Goal: Transaction & Acquisition: Book appointment/travel/reservation

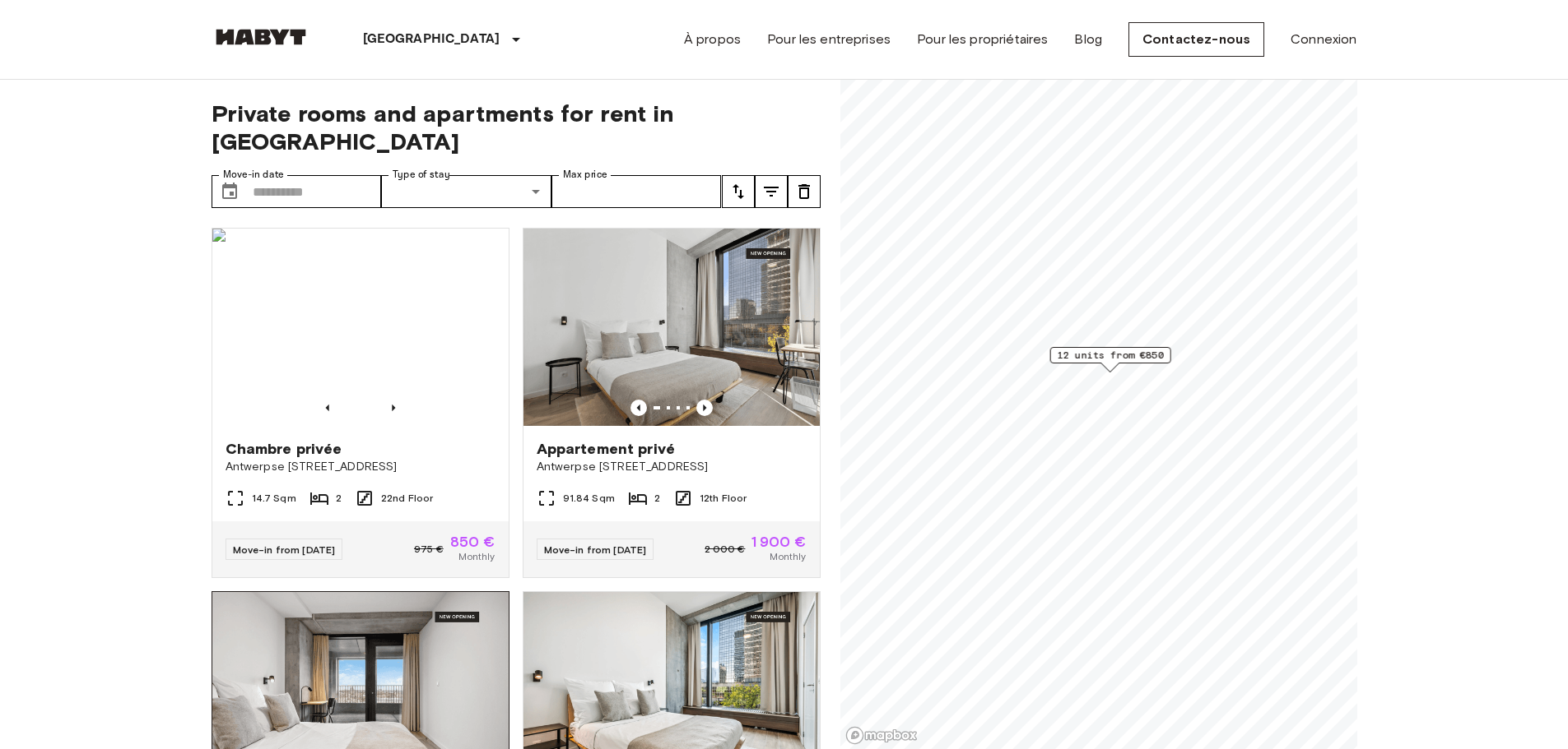
click at [467, 627] on img at bounding box center [360, 691] width 296 height 198
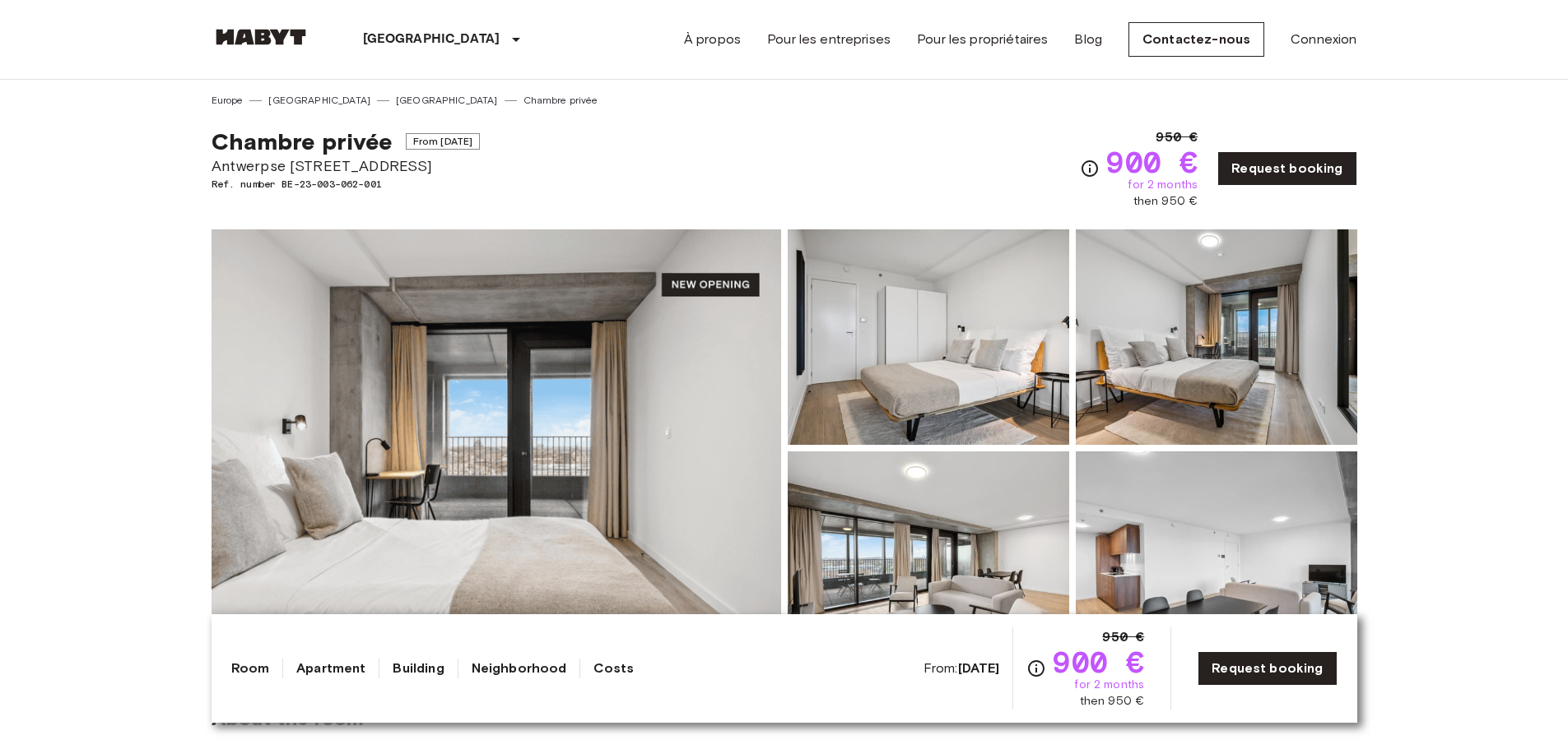
click at [1076, 521] on img at bounding box center [1217, 559] width 281 height 216
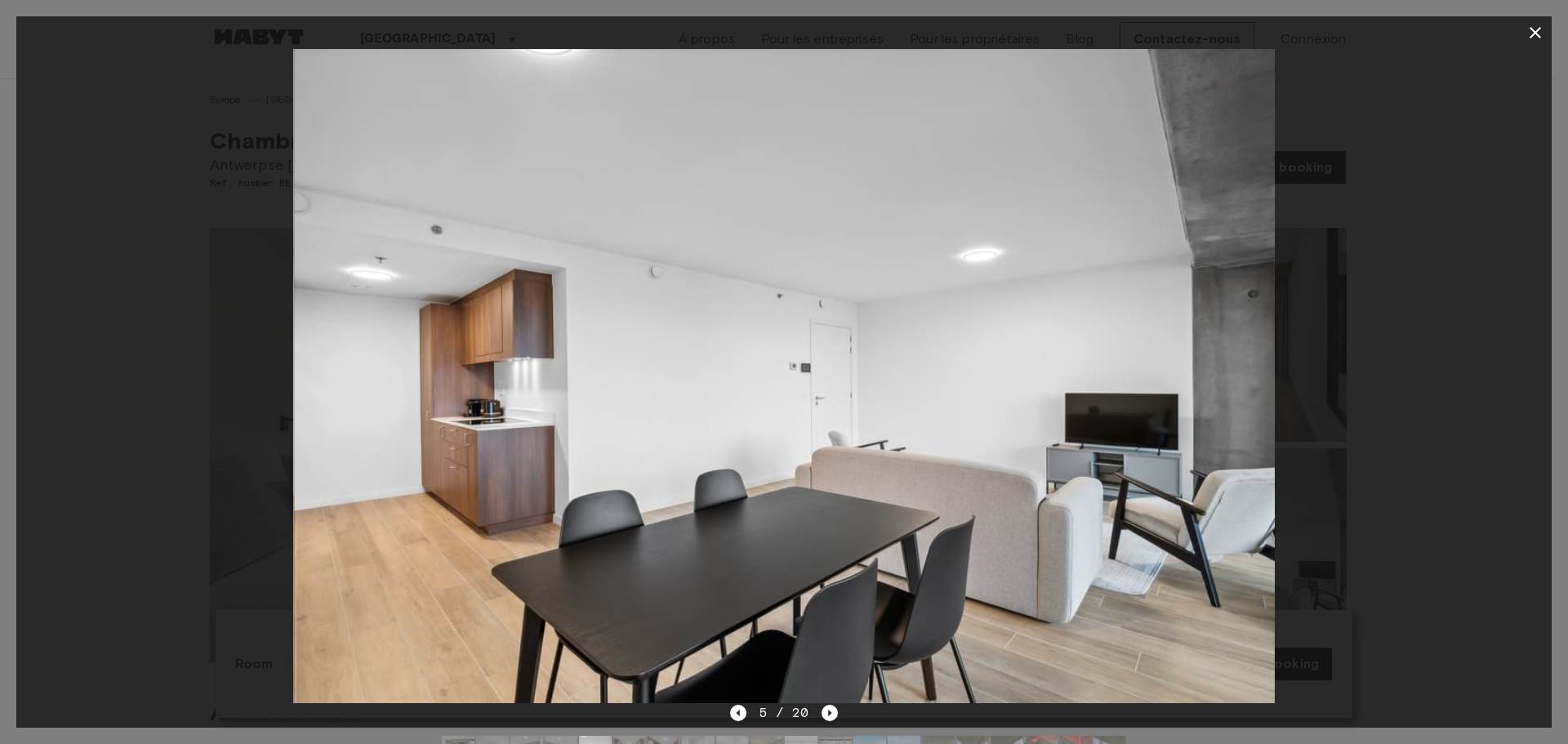
click at [1010, 463] on img at bounding box center [784, 376] width 981 height 654
drag, startPoint x: 1021, startPoint y: 477, endPoint x: 1115, endPoint y: 572, distance: 133.6
click at [1115, 572] on img at bounding box center [784, 376] width 981 height 654
click at [289, 187] on div at bounding box center [784, 376] width 1536 height 654
click at [261, 685] on div at bounding box center [784, 376] width 1536 height 654
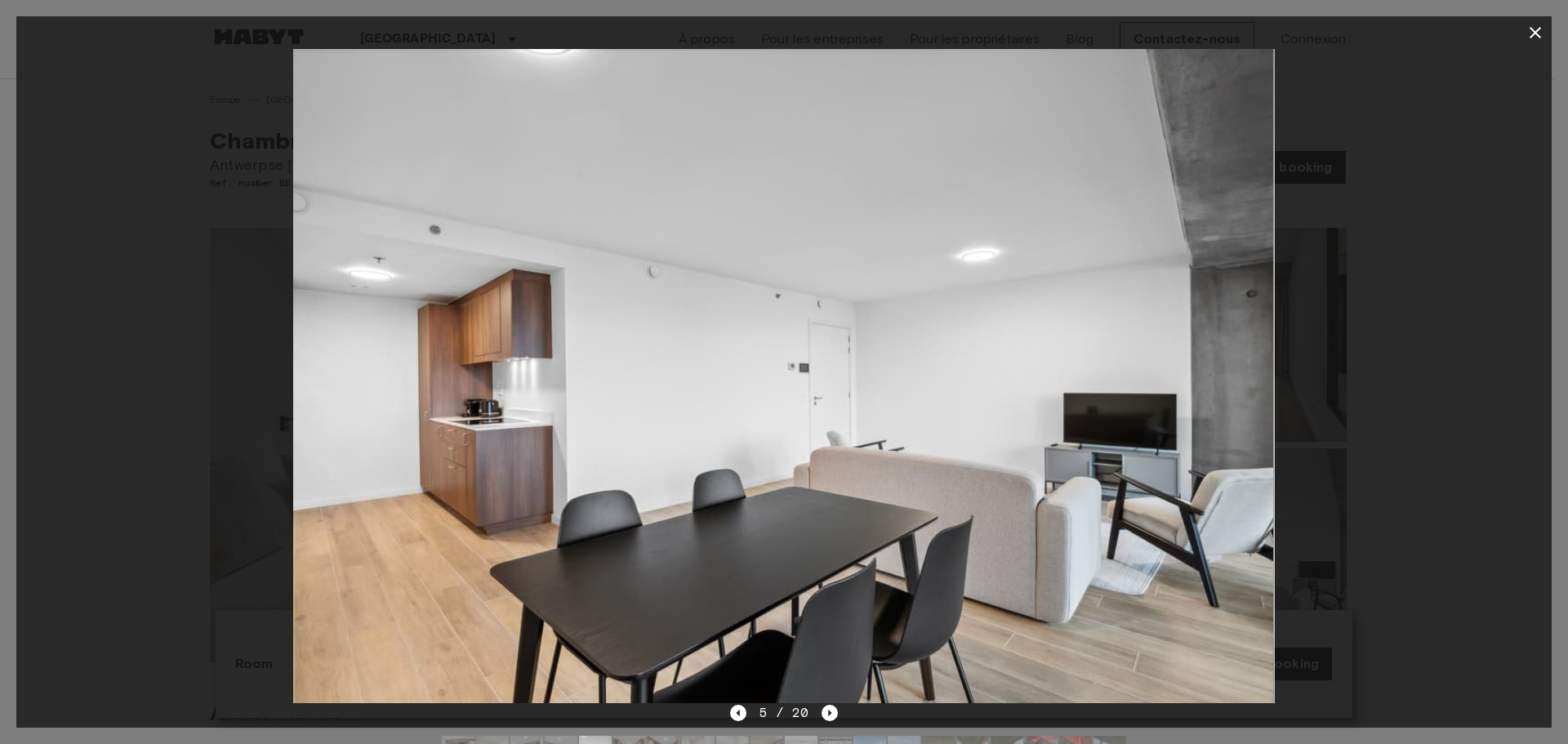
click at [407, 699] on img at bounding box center [783, 376] width 981 height 654
click at [406, 689] on img at bounding box center [784, 376] width 981 height 654
click at [0, 514] on div at bounding box center [784, 372] width 1568 height 744
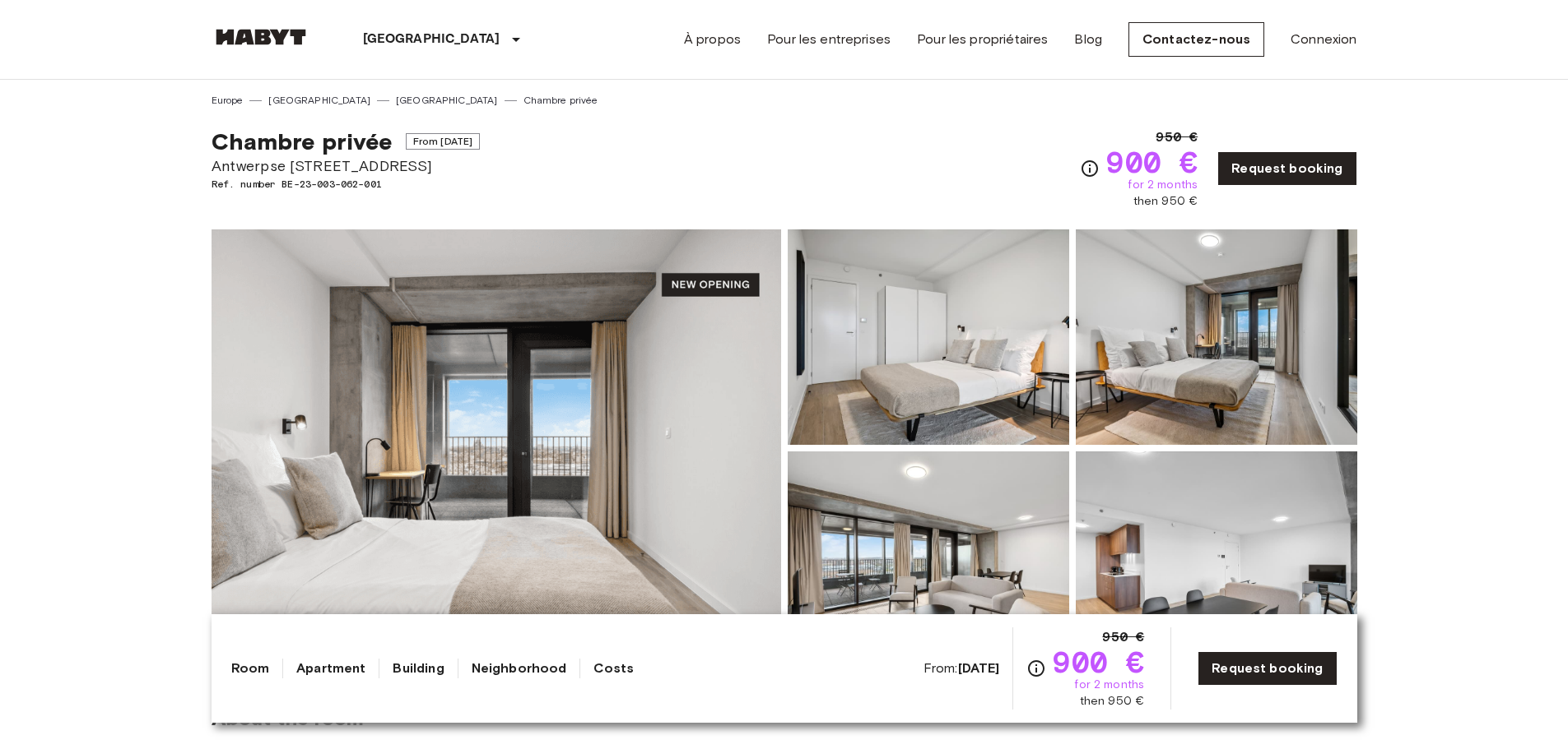
click at [245, 47] on link at bounding box center [261, 40] width 99 height 22
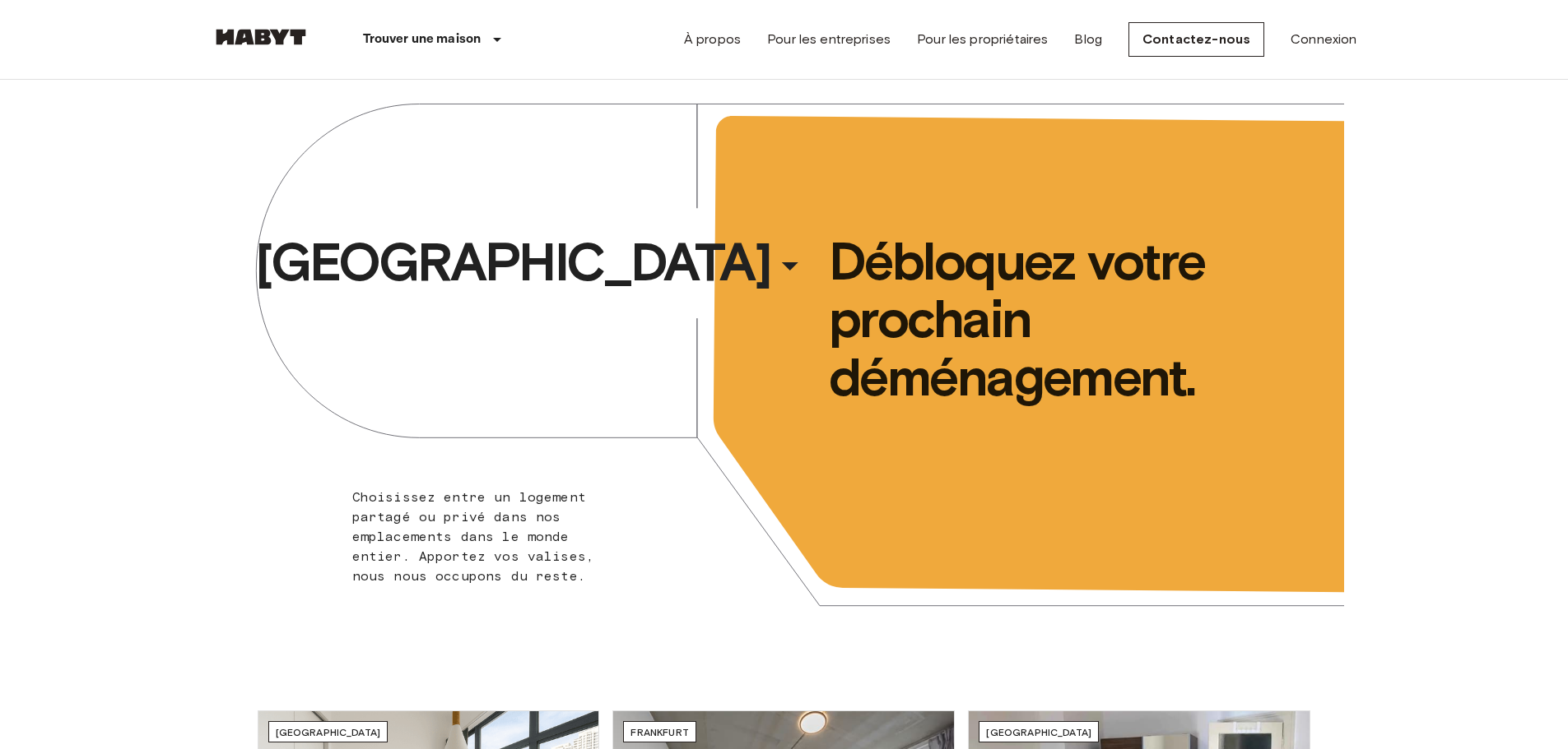
click at [244, 72] on div "Trouver une maison Europe Amsterdam Berlin Brussels Cologne Dusseldorf Frankfur…" at bounding box center [385, 39] width 349 height 79
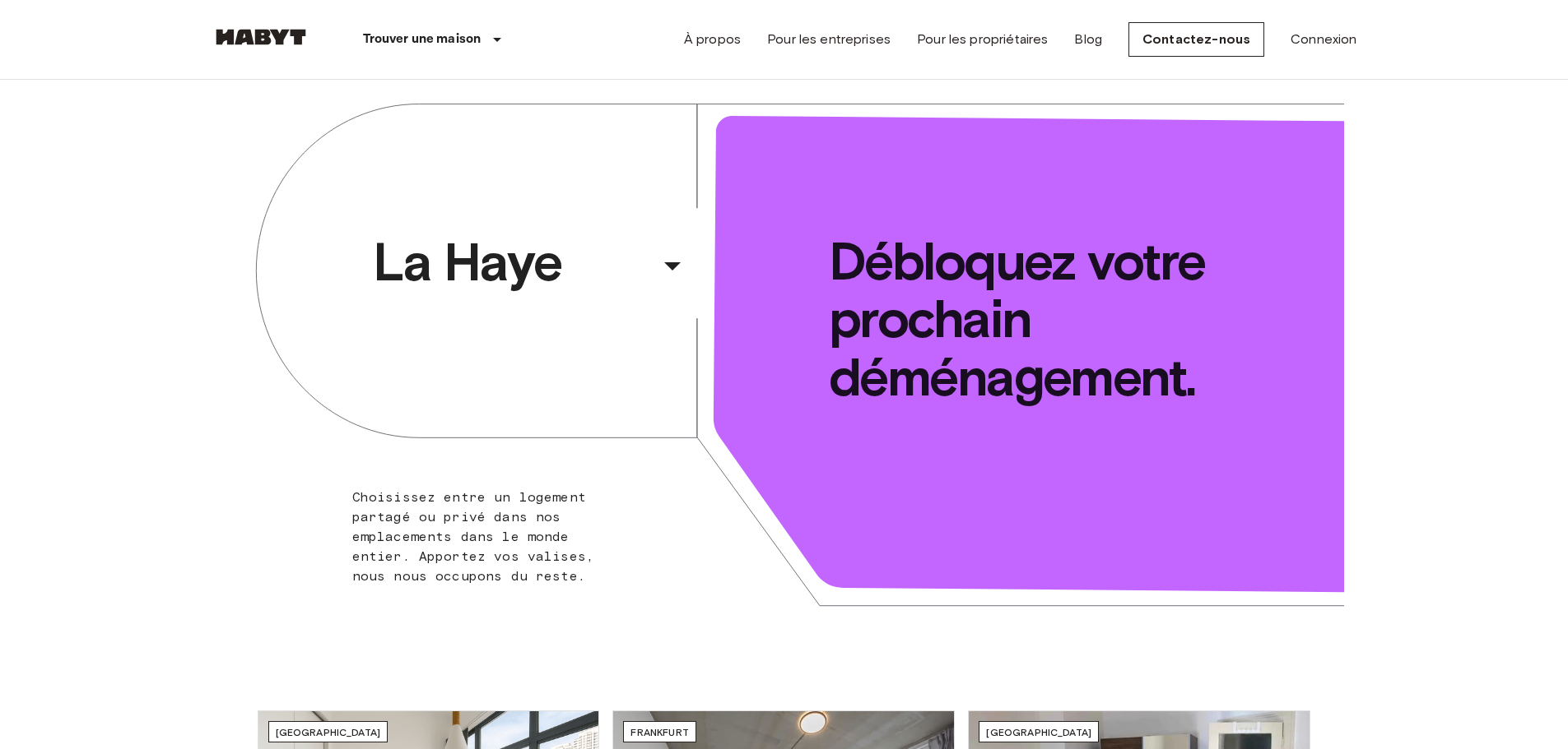
drag, startPoint x: 336, startPoint y: 348, endPoint x: 504, endPoint y: 330, distance: 169.0
click at [504, 330] on div "La Haye ​ ​ Choisissez entre un logement partagé ou privé dans nos emplacements…" at bounding box center [784, 366] width 1120 height 572
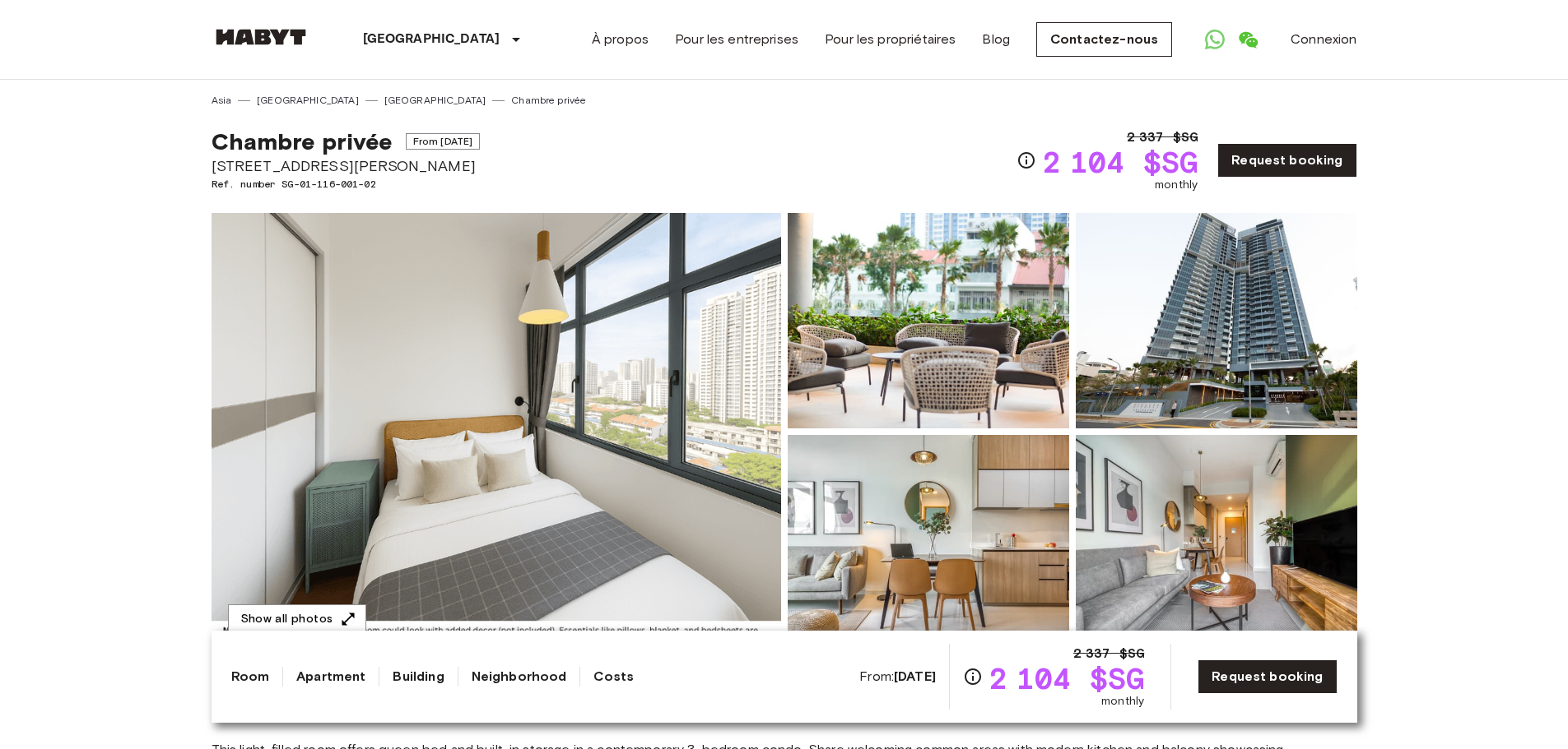
click at [438, 712] on div "Room Apartment Building Neighborhood Costs From: Oct 22 2025 2 337 $SG 2 104 $S…" at bounding box center [784, 677] width 1146 height 92
click at [301, 631] on div "Room Apartment Building Neighborhood Costs From: Oct 22 2025 2 337 $SG 2 104 $S…" at bounding box center [784, 677] width 1146 height 92
click at [217, 49] on link at bounding box center [261, 40] width 99 height 22
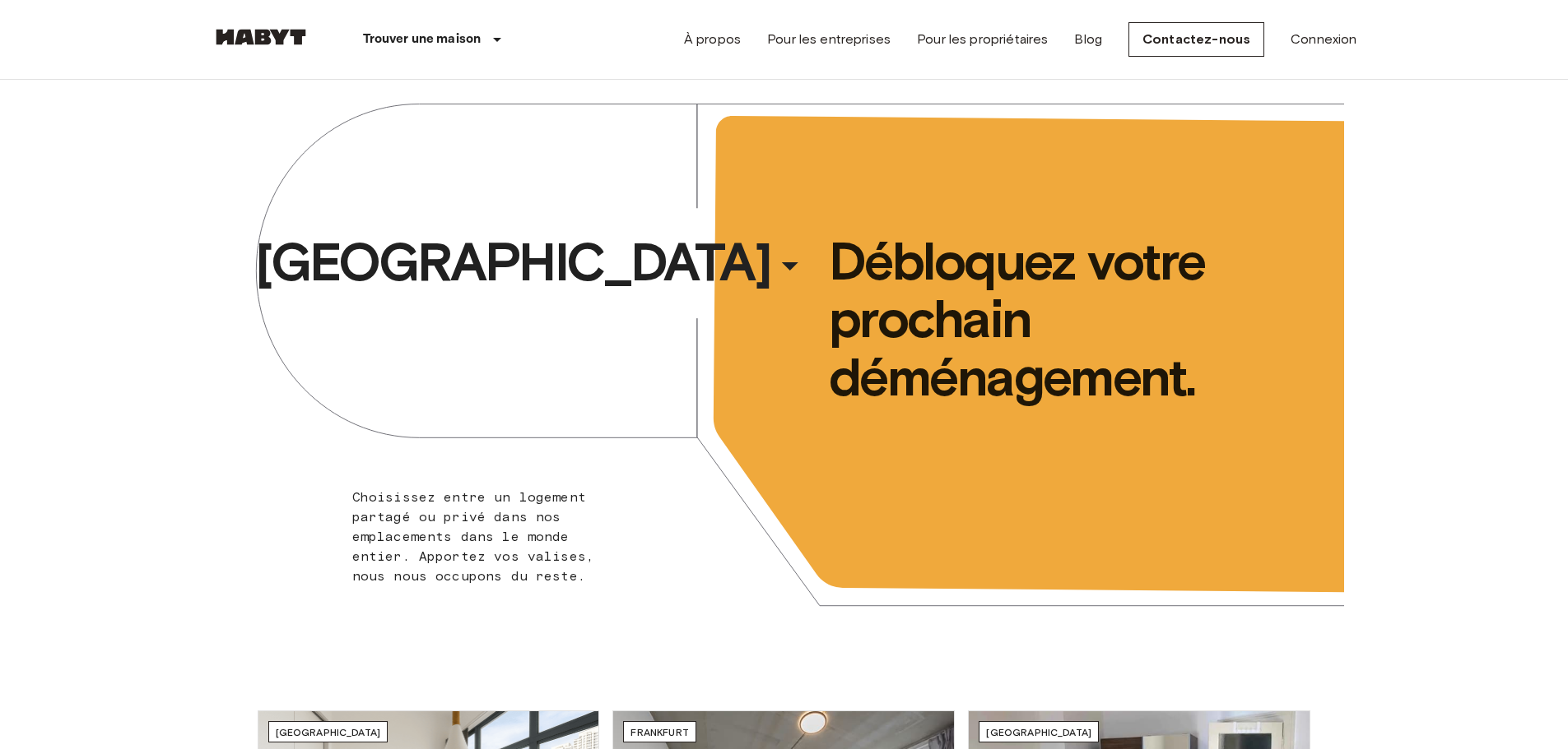
click at [217, 49] on link at bounding box center [261, 40] width 99 height 22
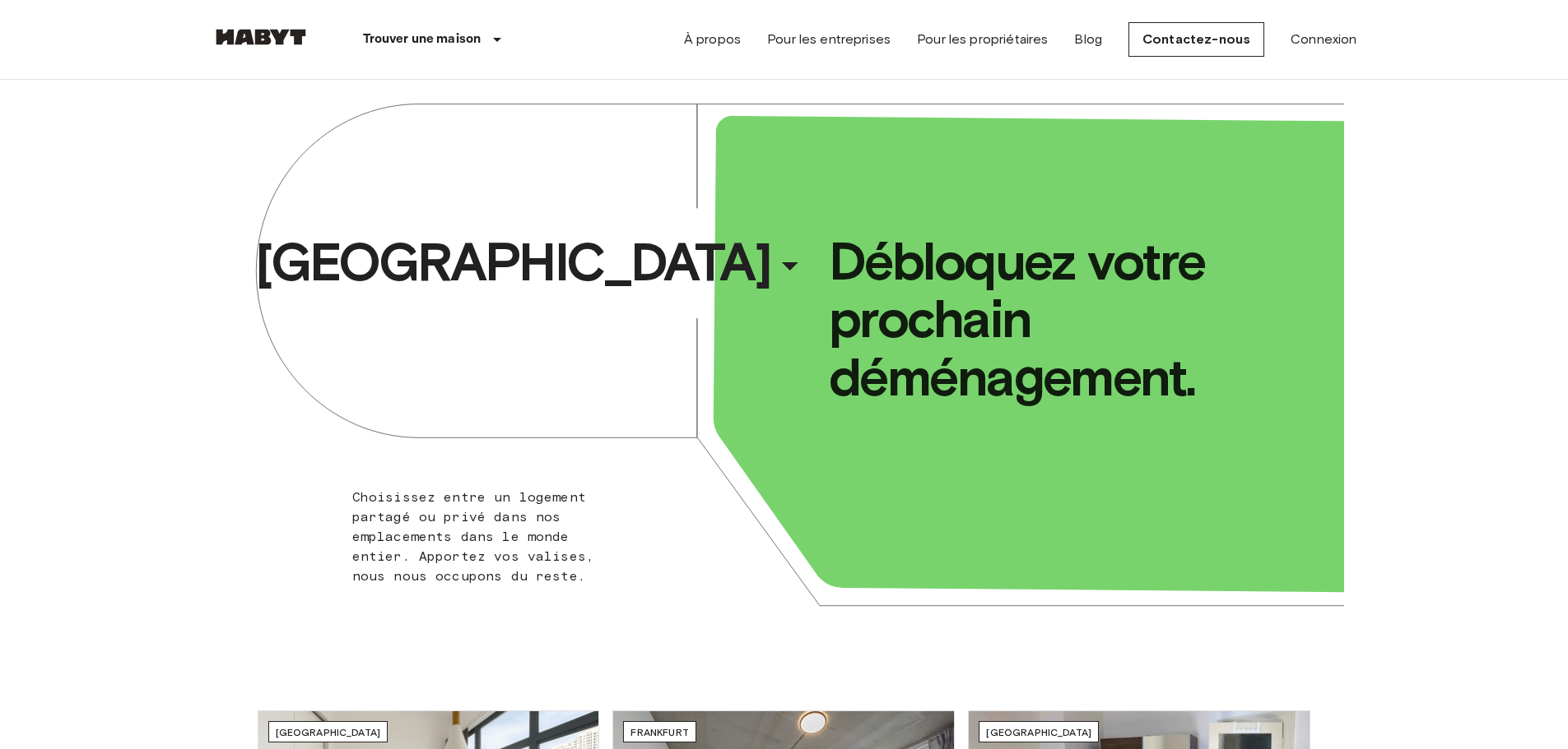
click at [151, 230] on div "Paris ​ ​ Choisissez entre un logement partagé ou privé dans nos emplacements d…" at bounding box center [784, 366] width 1568 height 572
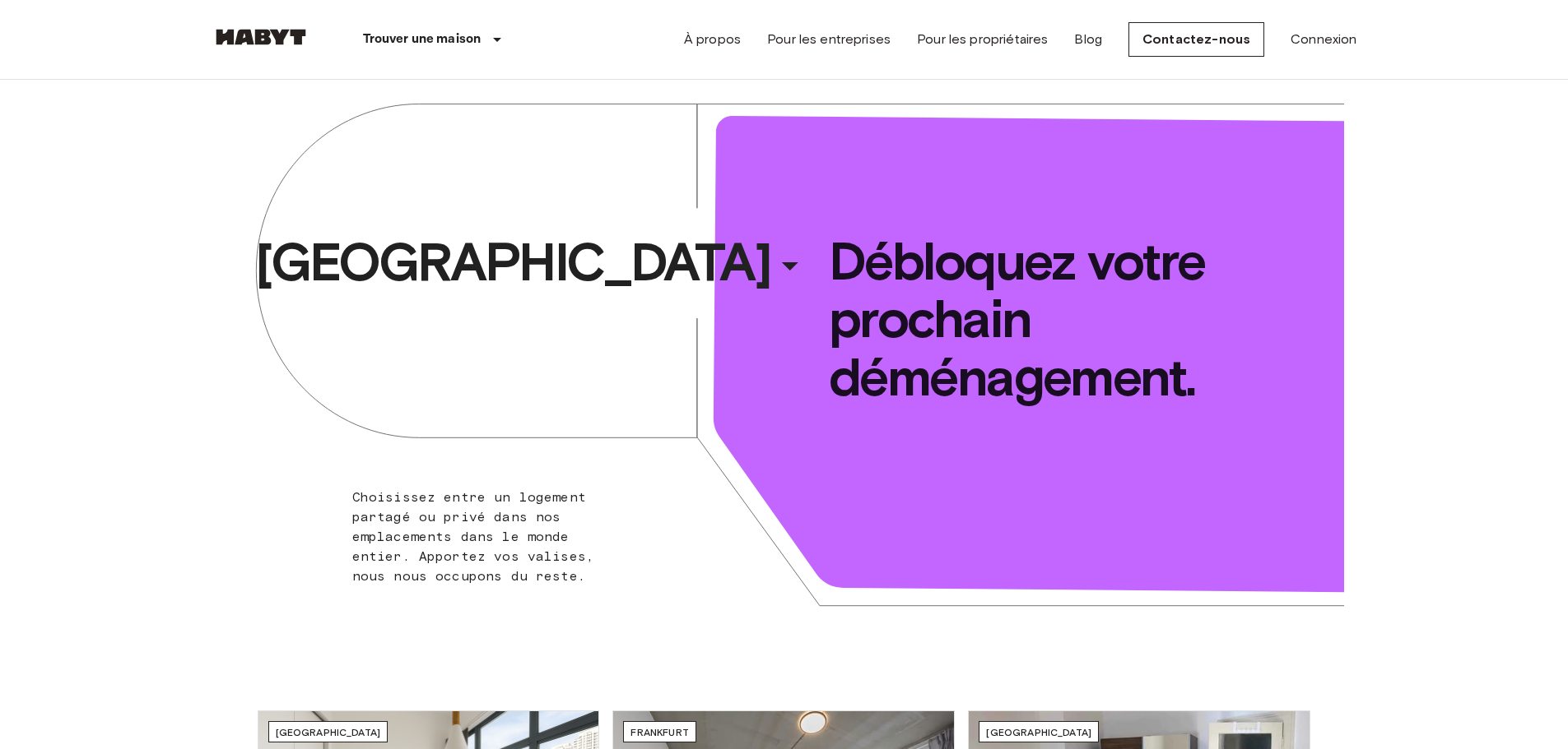
click at [453, 321] on div "Stuttgart ​ ​ Choisissez entre un logement partagé ou privé dans nos emplacemen…" at bounding box center [784, 366] width 1120 height 572
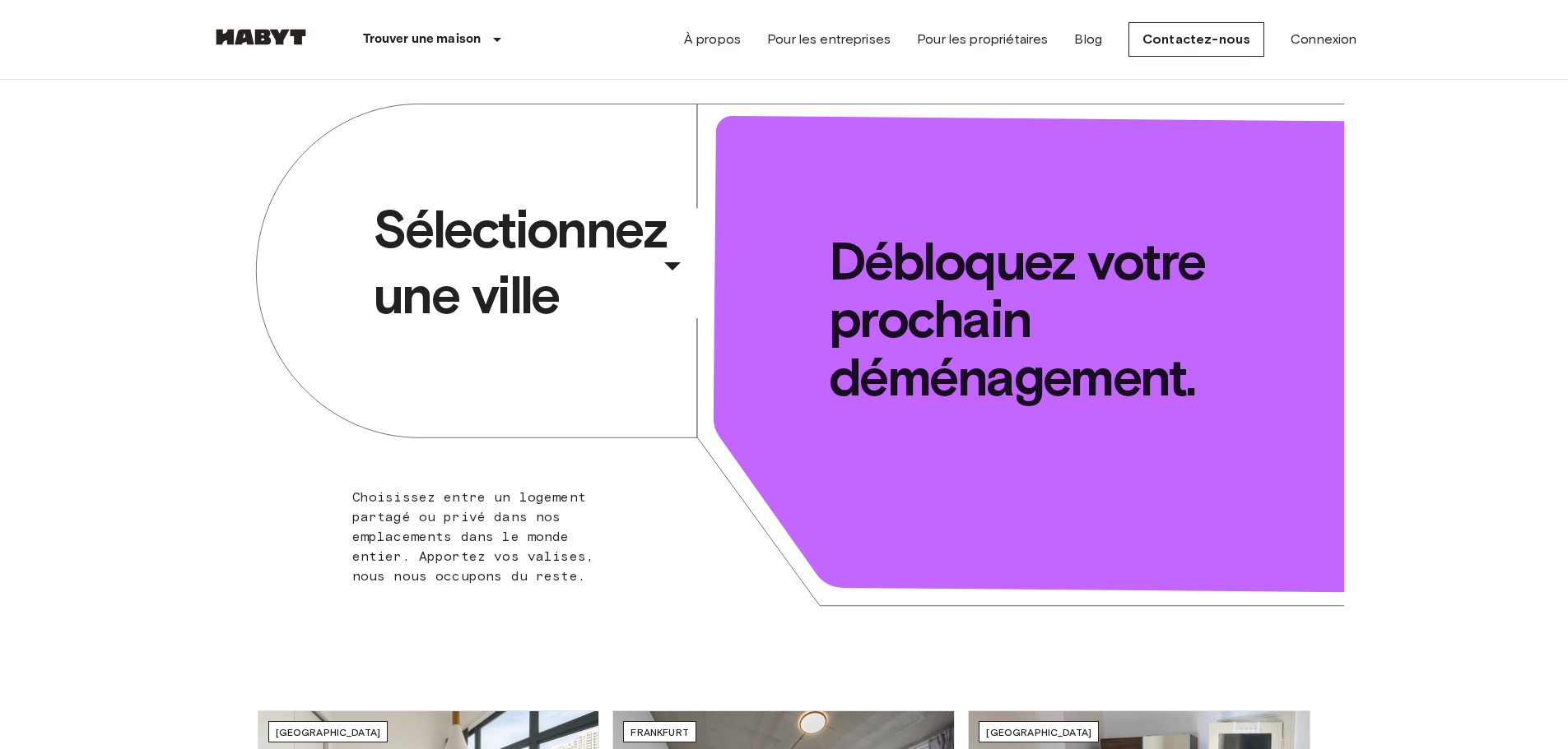
click at [440, 269] on span "Sélectionnez une ville" at bounding box center [512, 262] width 280 height 131
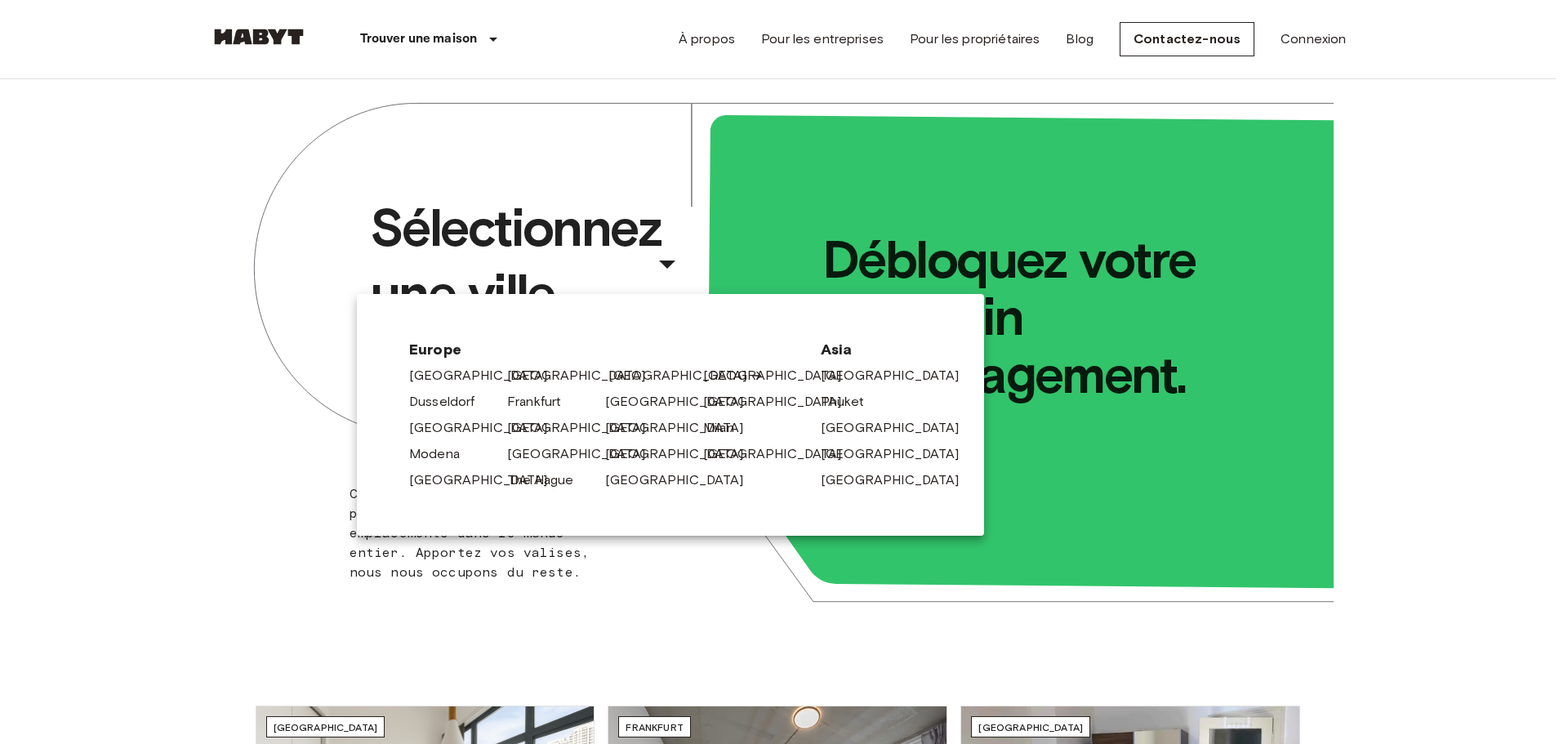
click at [630, 368] on link "[GEOGRAPHIC_DATA]" at bounding box center [685, 375] width 155 height 19
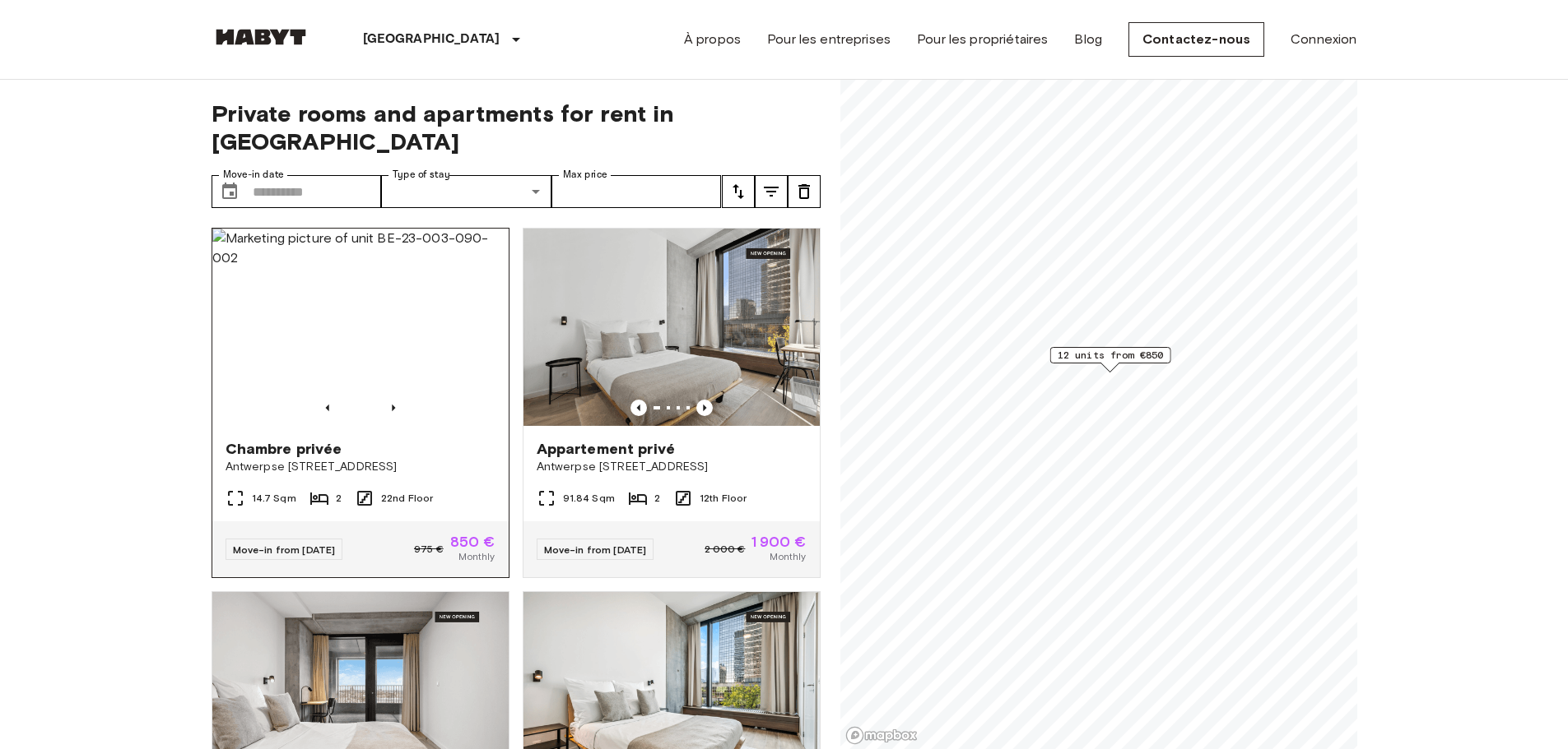
click at [460, 454] on div "Chambre privée Antwerpse Steenweg 57, Brussels" at bounding box center [360, 457] width 296 height 62
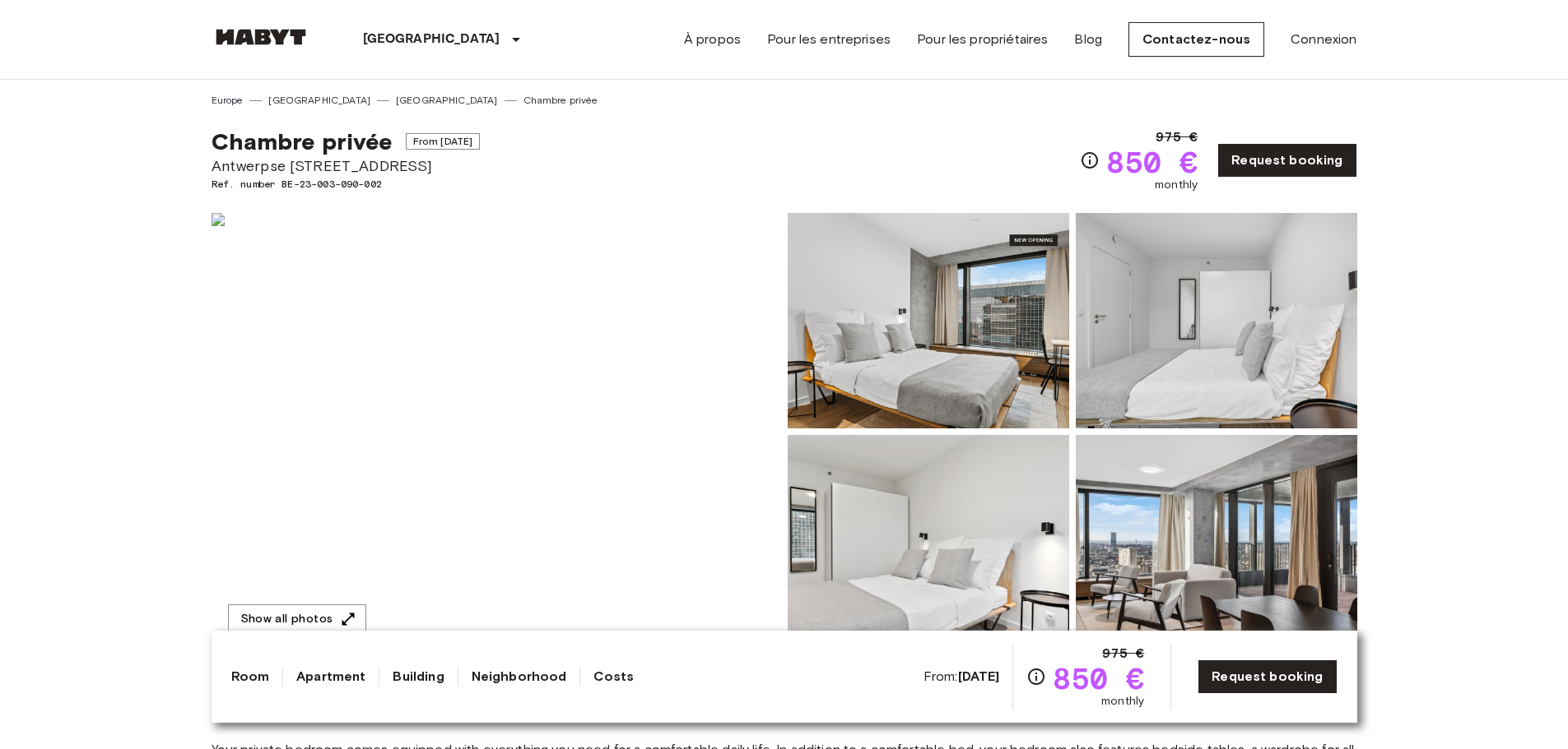
drag, startPoint x: 367, startPoint y: 410, endPoint x: 359, endPoint y: 414, distance: 8.9
click at [359, 414] on img at bounding box center [496, 431] width 570 height 437
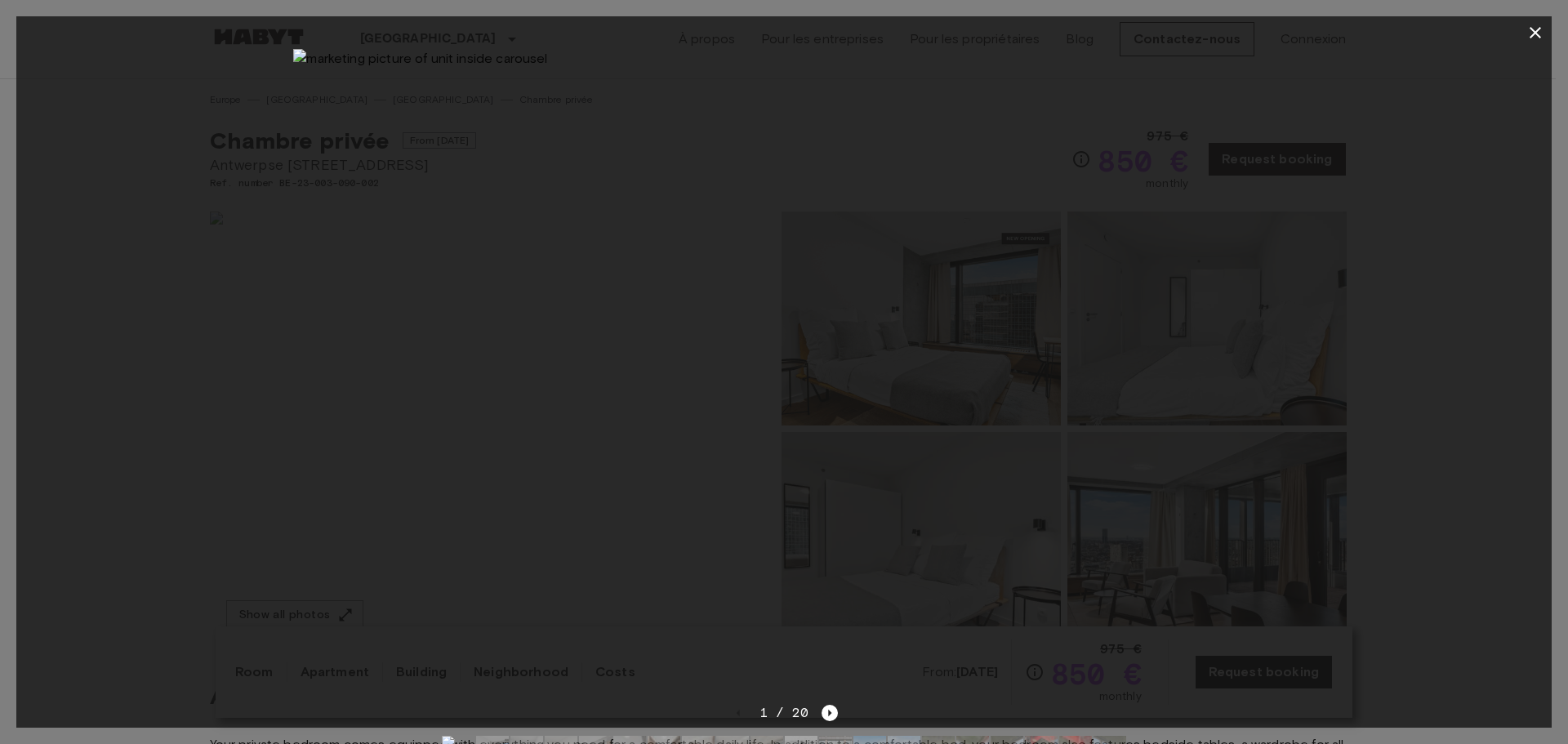
click at [332, 400] on img at bounding box center [784, 376] width 981 height 654
click at [293, 58] on div at bounding box center [784, 376] width 1536 height 654
click at [305, 63] on img at bounding box center [784, 376] width 981 height 654
click at [293, 57] on div at bounding box center [784, 376] width 1536 height 654
click at [610, 612] on img at bounding box center [784, 376] width 981 height 654
